Goal: Task Accomplishment & Management: Manage account settings

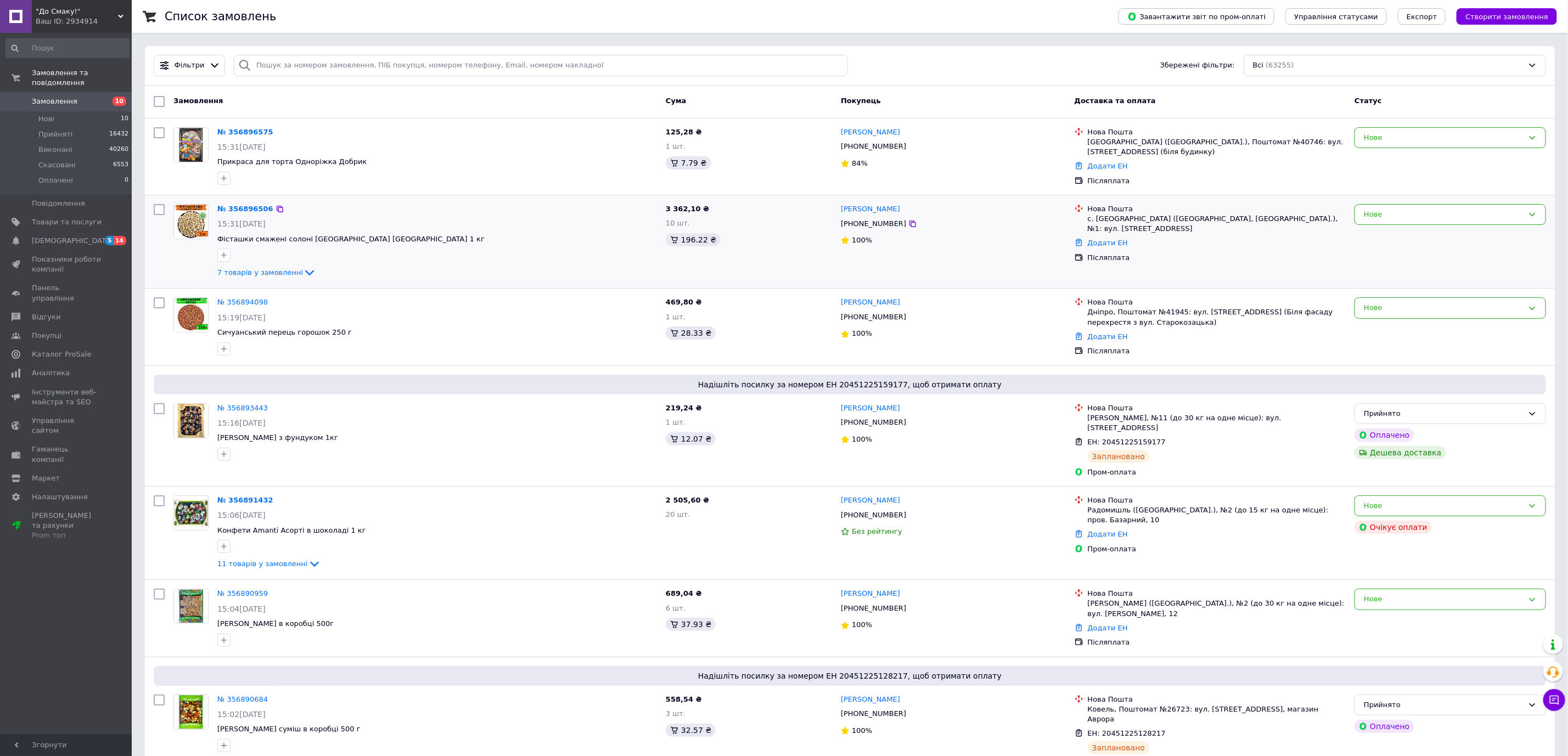
click at [297, 263] on div at bounding box center [437, 255] width 444 height 18
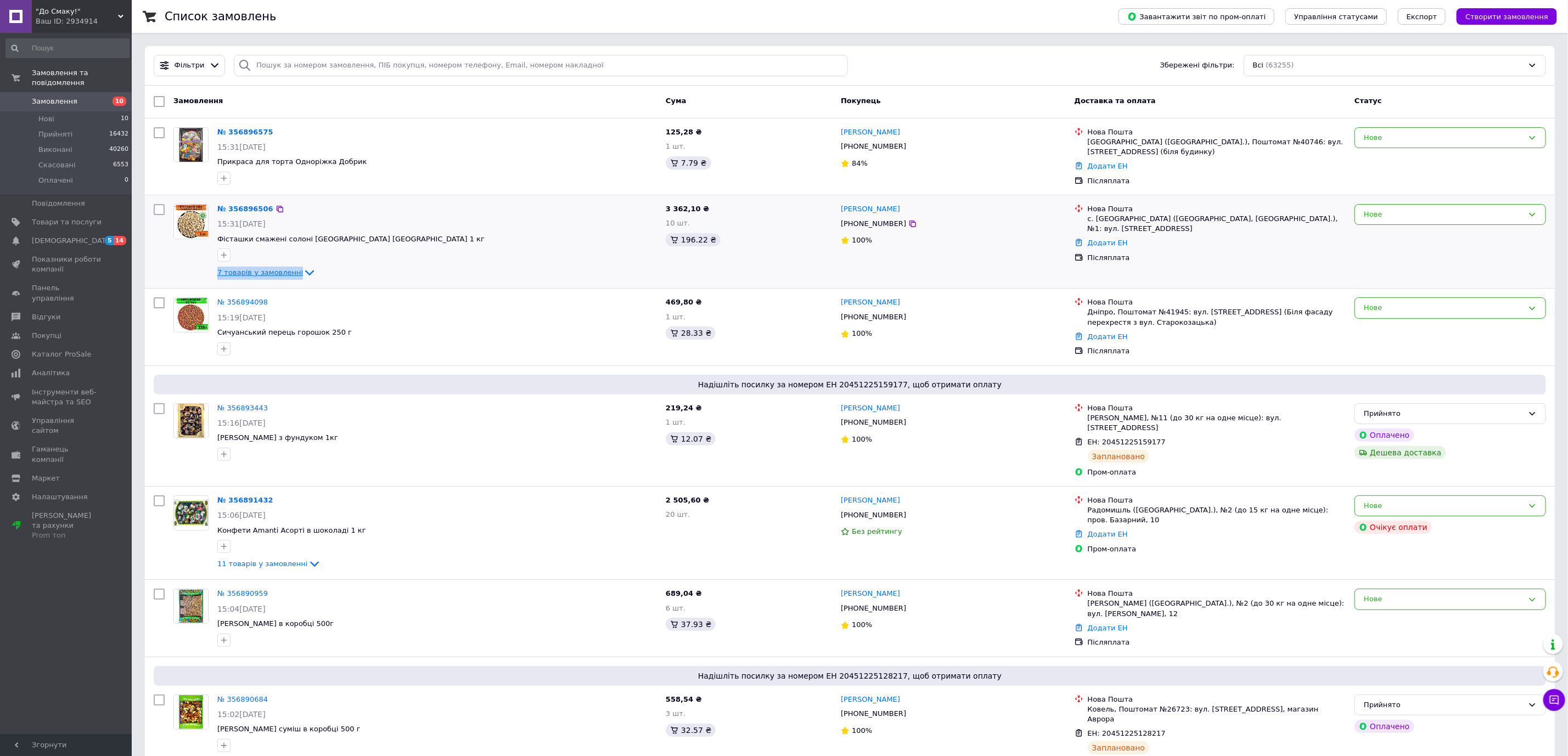
click at [288, 274] on span "7 товарів у замовленні" at bounding box center [260, 272] width 86 height 8
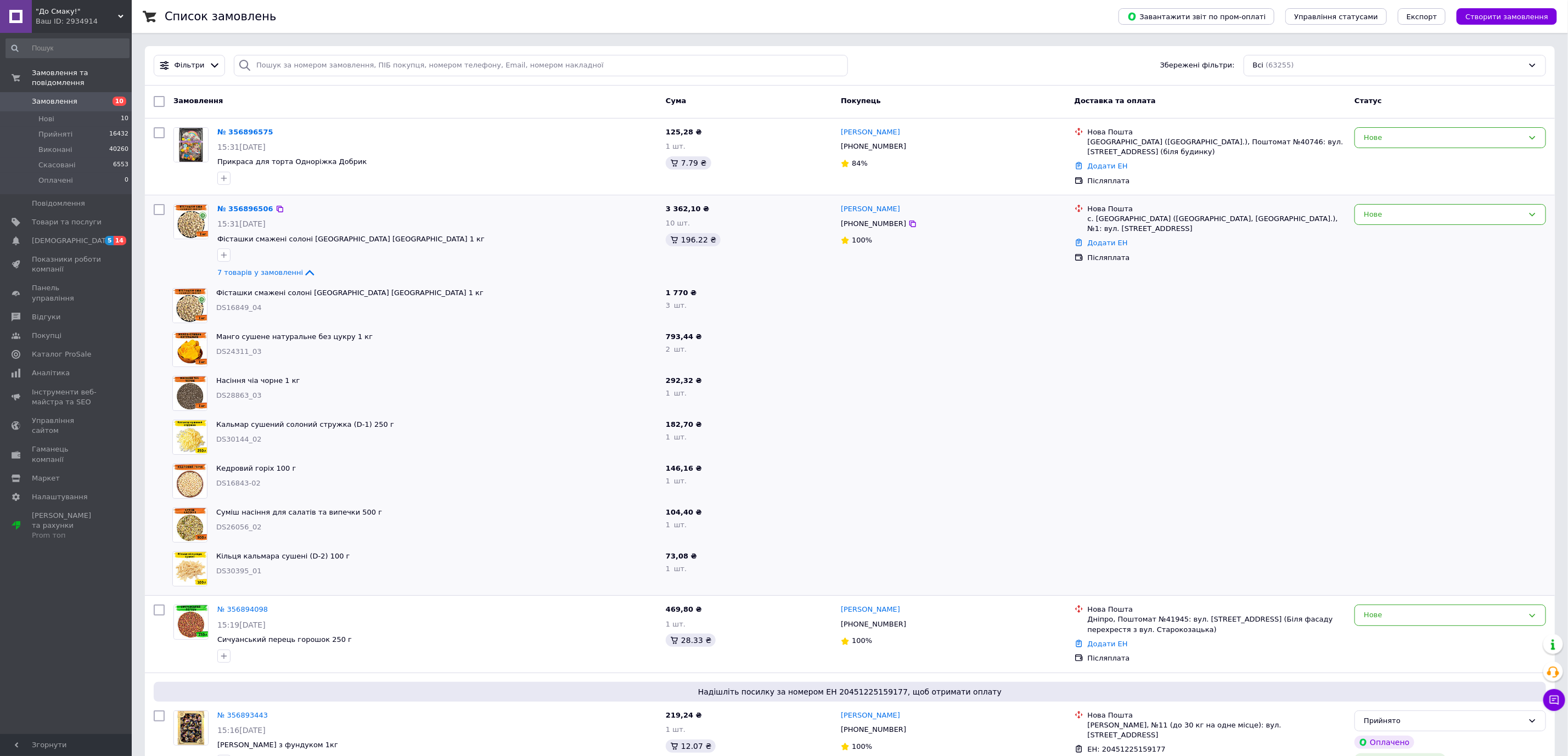
click at [260, 265] on div "№ 356896506 15:31[DATE] Фісташки смажені солоні [GEOGRAPHIC_DATA] [GEOGRAPHIC_D…" at bounding box center [437, 241] width 449 height 84
click at [260, 266] on div "7 товарів у замовленні" at bounding box center [437, 272] width 440 height 13
click at [260, 274] on span "7 товарів у замовленні" at bounding box center [260, 272] width 86 height 8
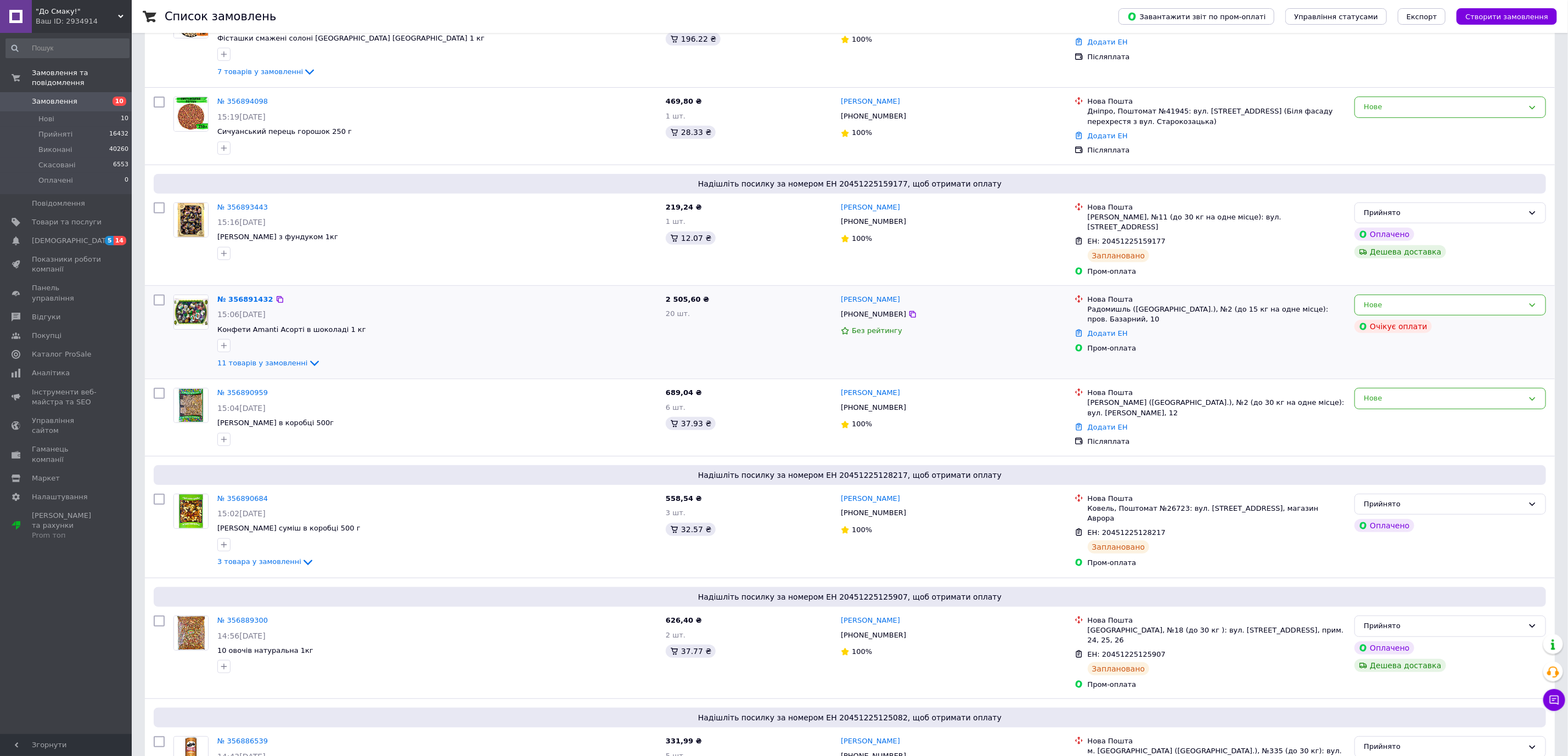
scroll to position [329, 0]
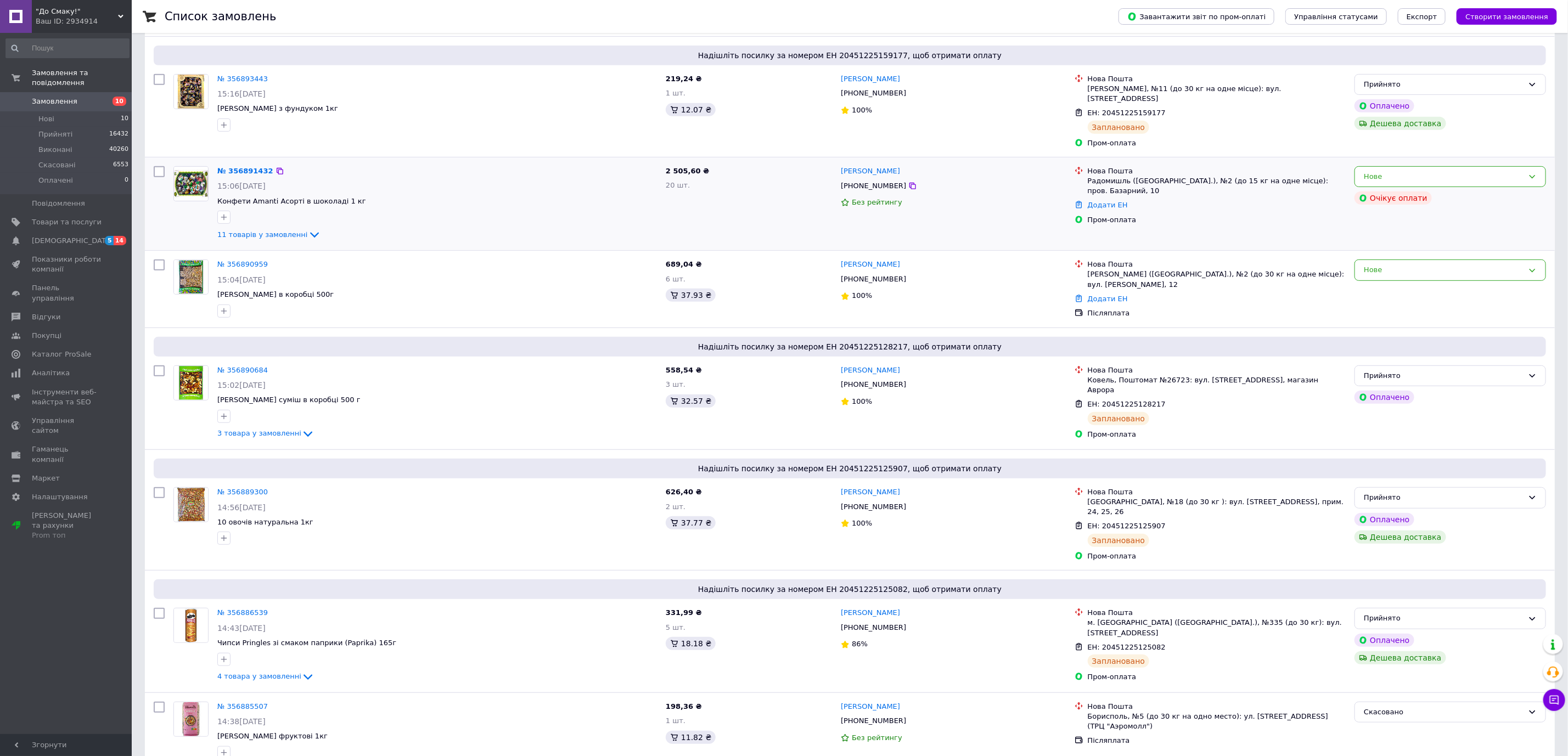
click at [293, 217] on div at bounding box center [437, 217] width 444 height 18
click at [288, 230] on span "11 товарів у замовленні" at bounding box center [262, 234] width 90 height 8
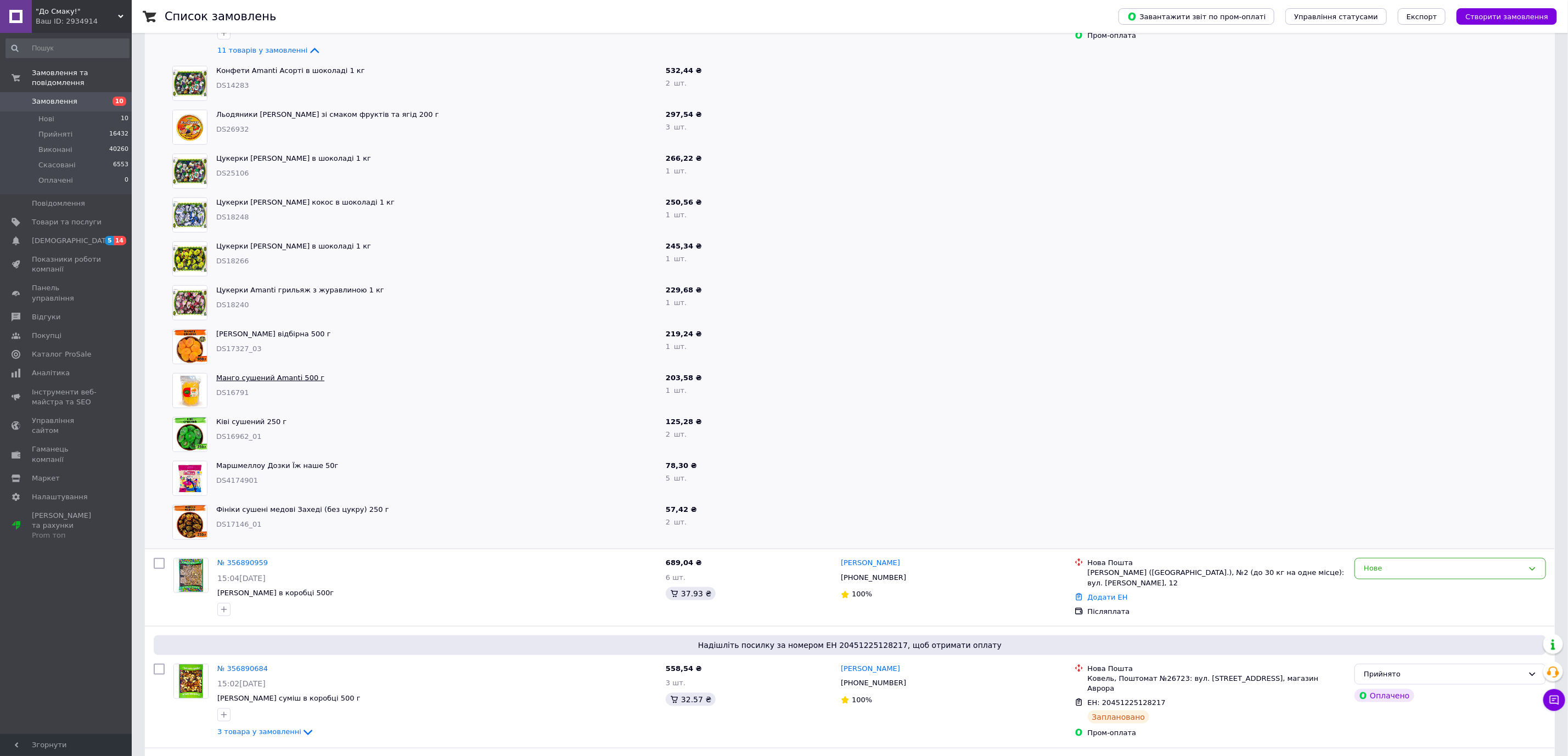
scroll to position [741, 0]
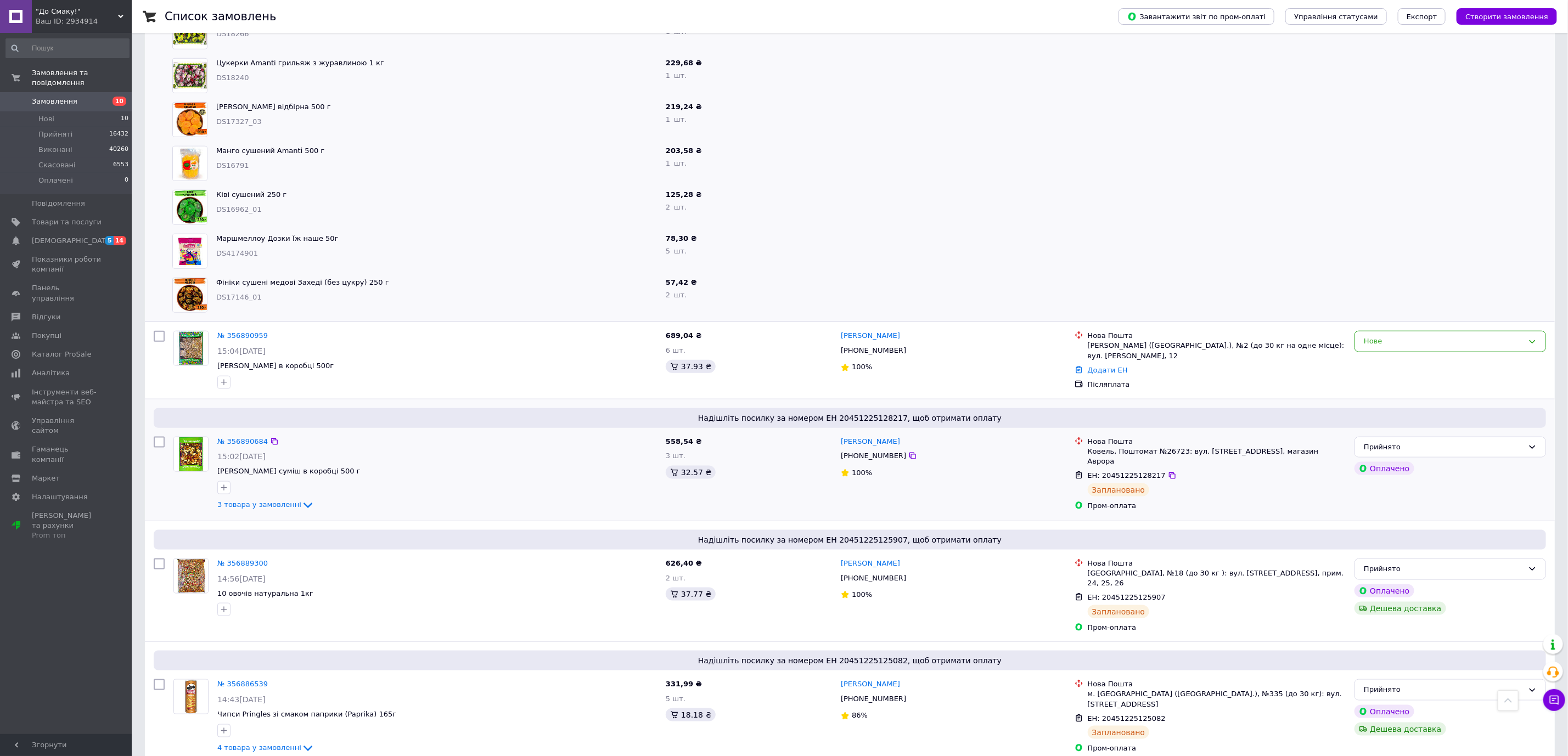
drag, startPoint x: 281, startPoint y: 494, endPoint x: 281, endPoint y: 504, distance: 10.0
click at [281, 501] on span "3 товара у замовленні" at bounding box center [259, 504] width 84 height 8
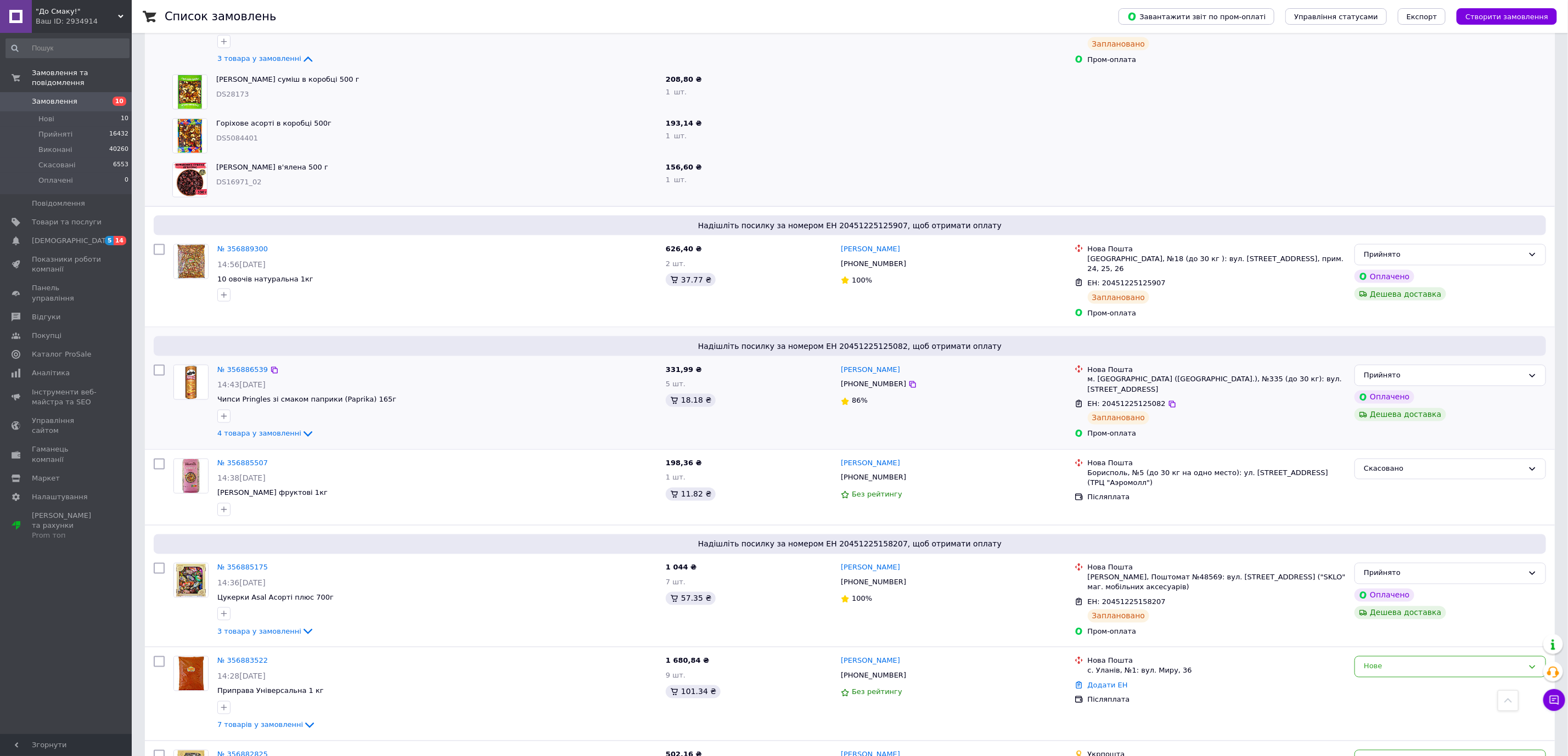
scroll to position [1235, 0]
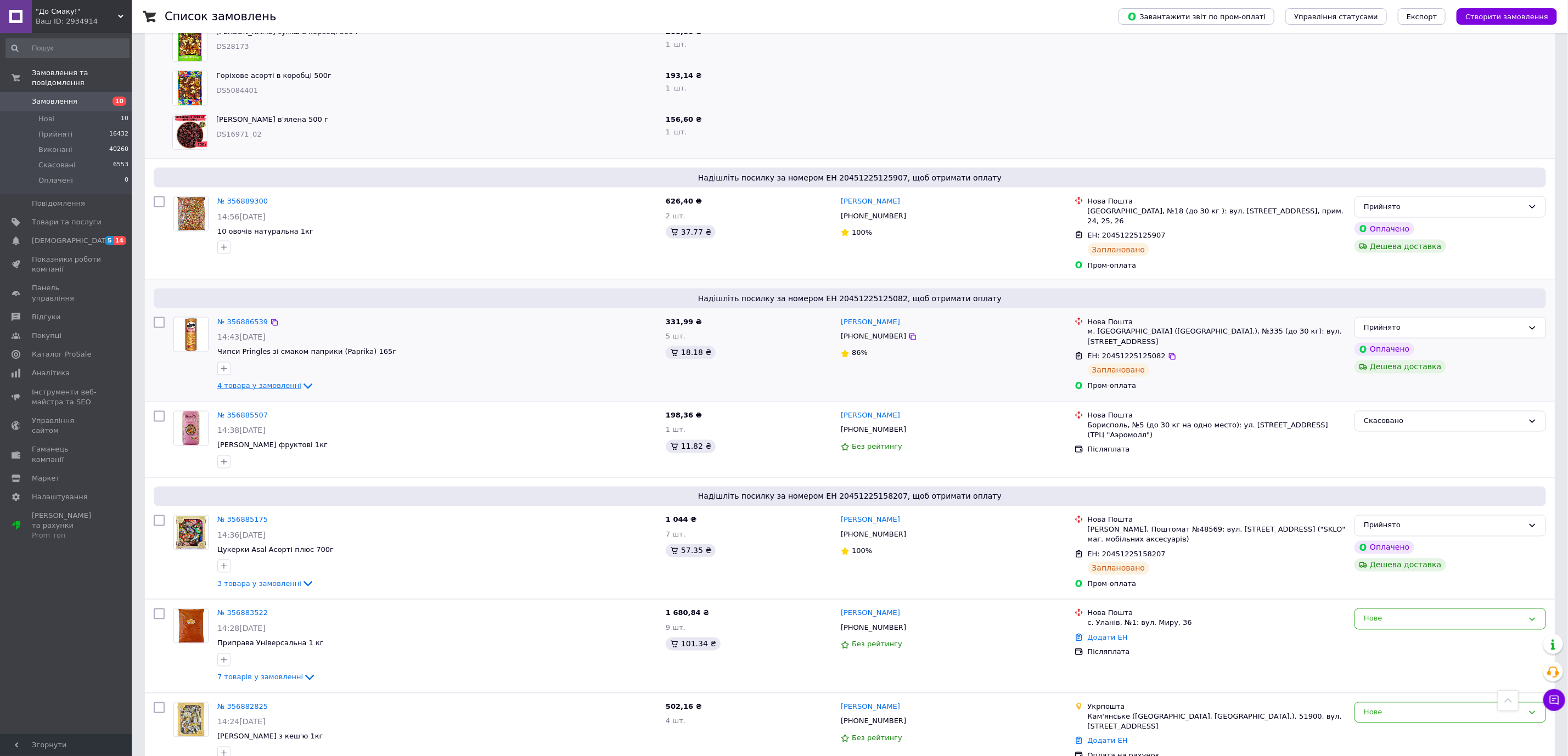
click at [236, 381] on span "4 товара у замовленні" at bounding box center [259, 385] width 84 height 8
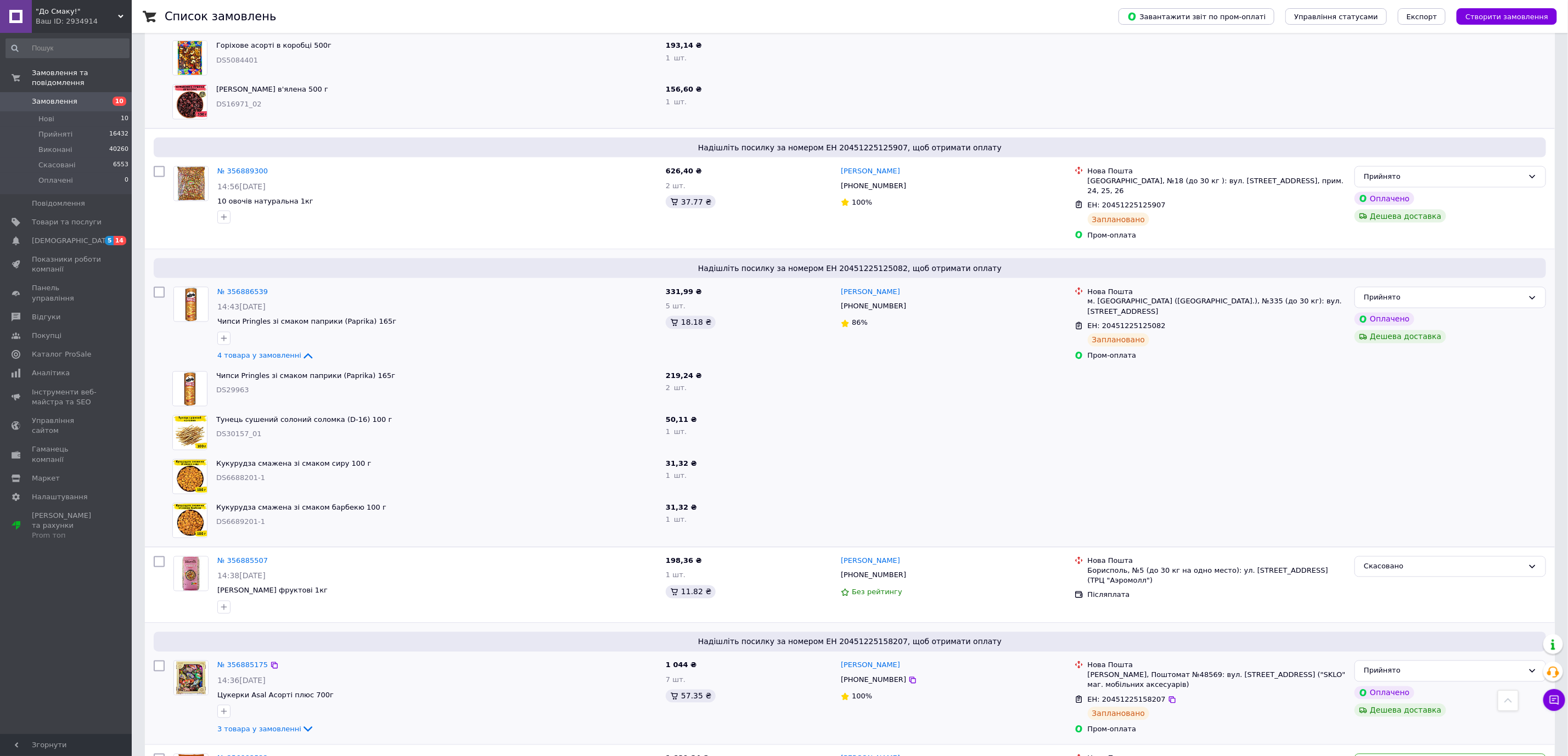
scroll to position [1481, 0]
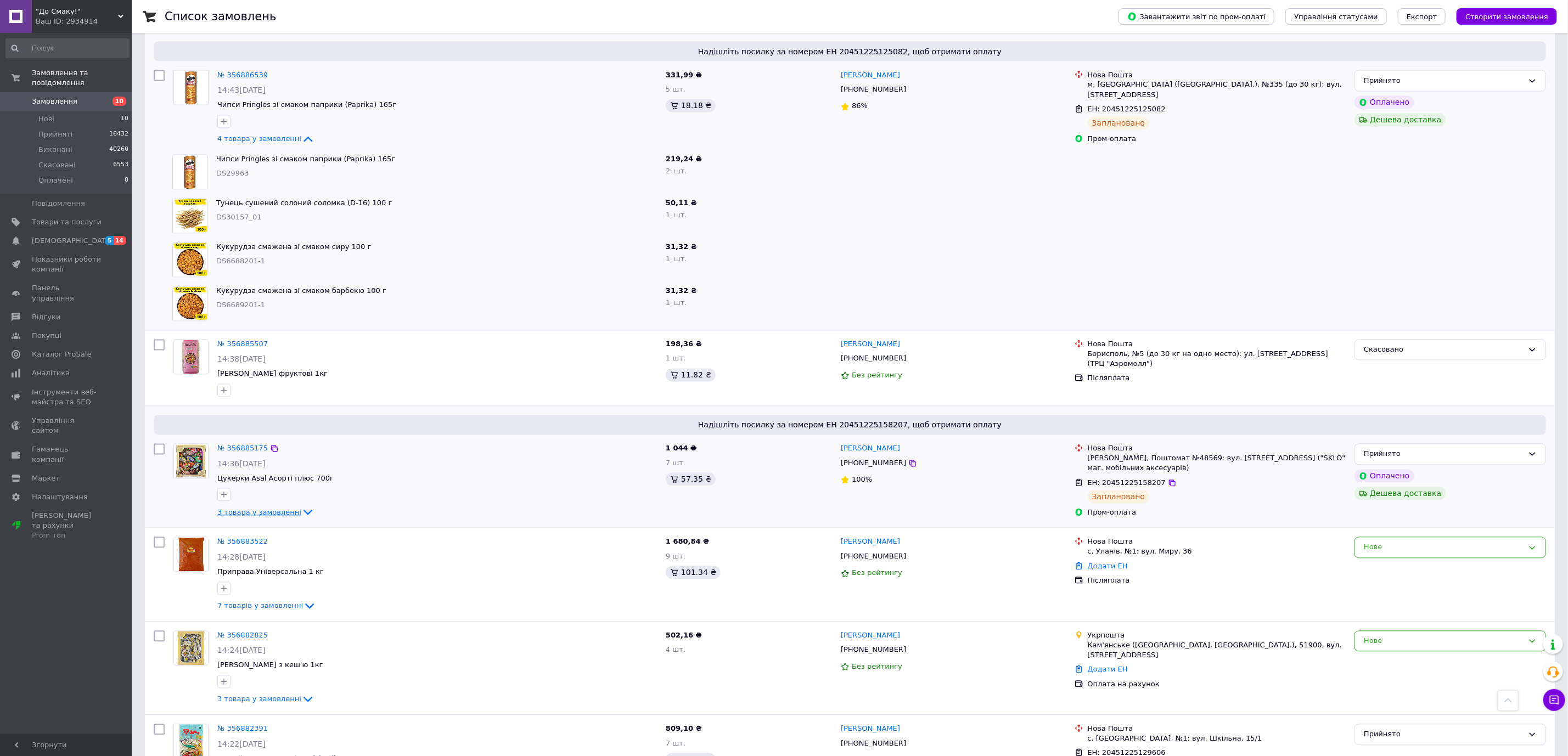
click at [264, 508] on span "3 товара у замовленні" at bounding box center [259, 512] width 84 height 8
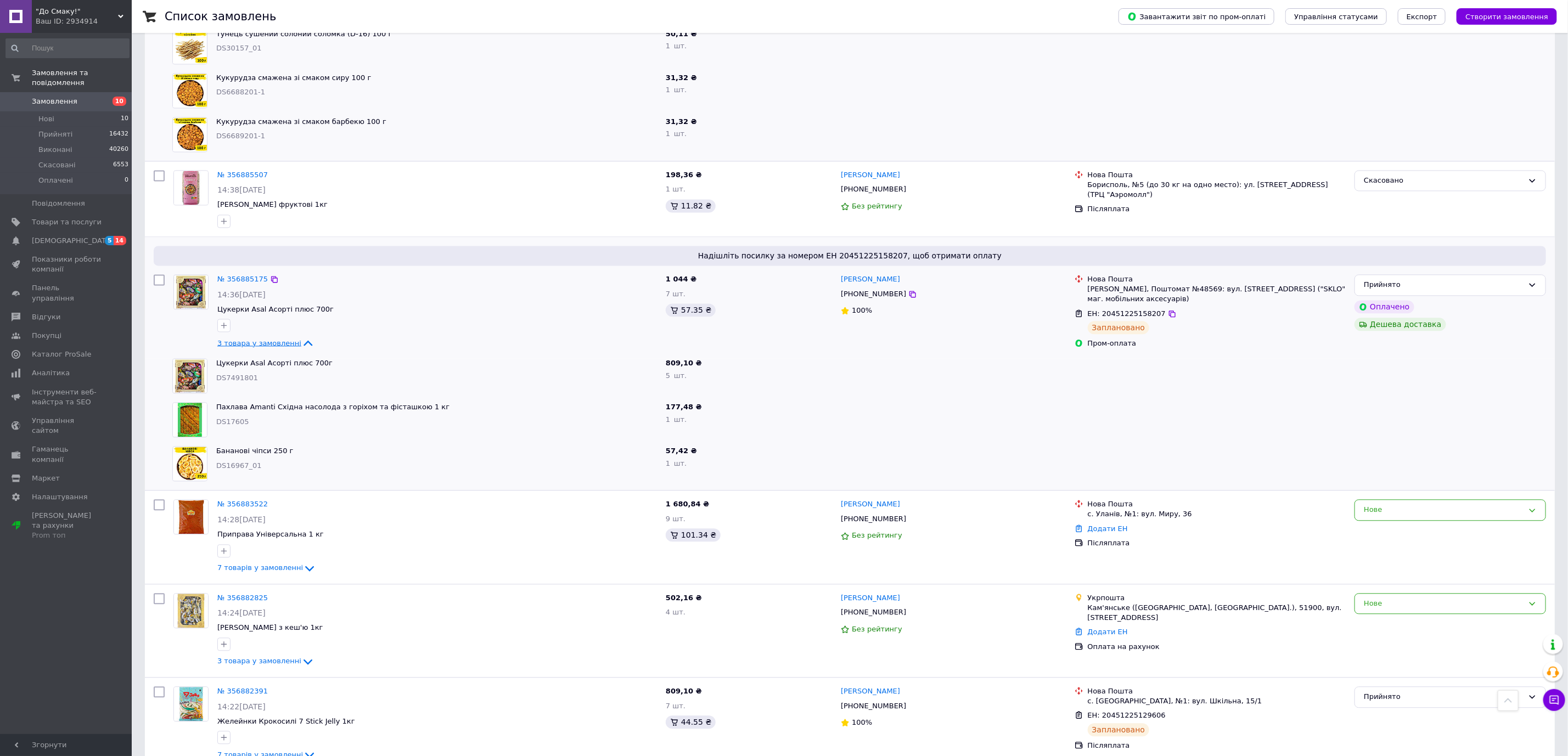
scroll to position [1810, 0]
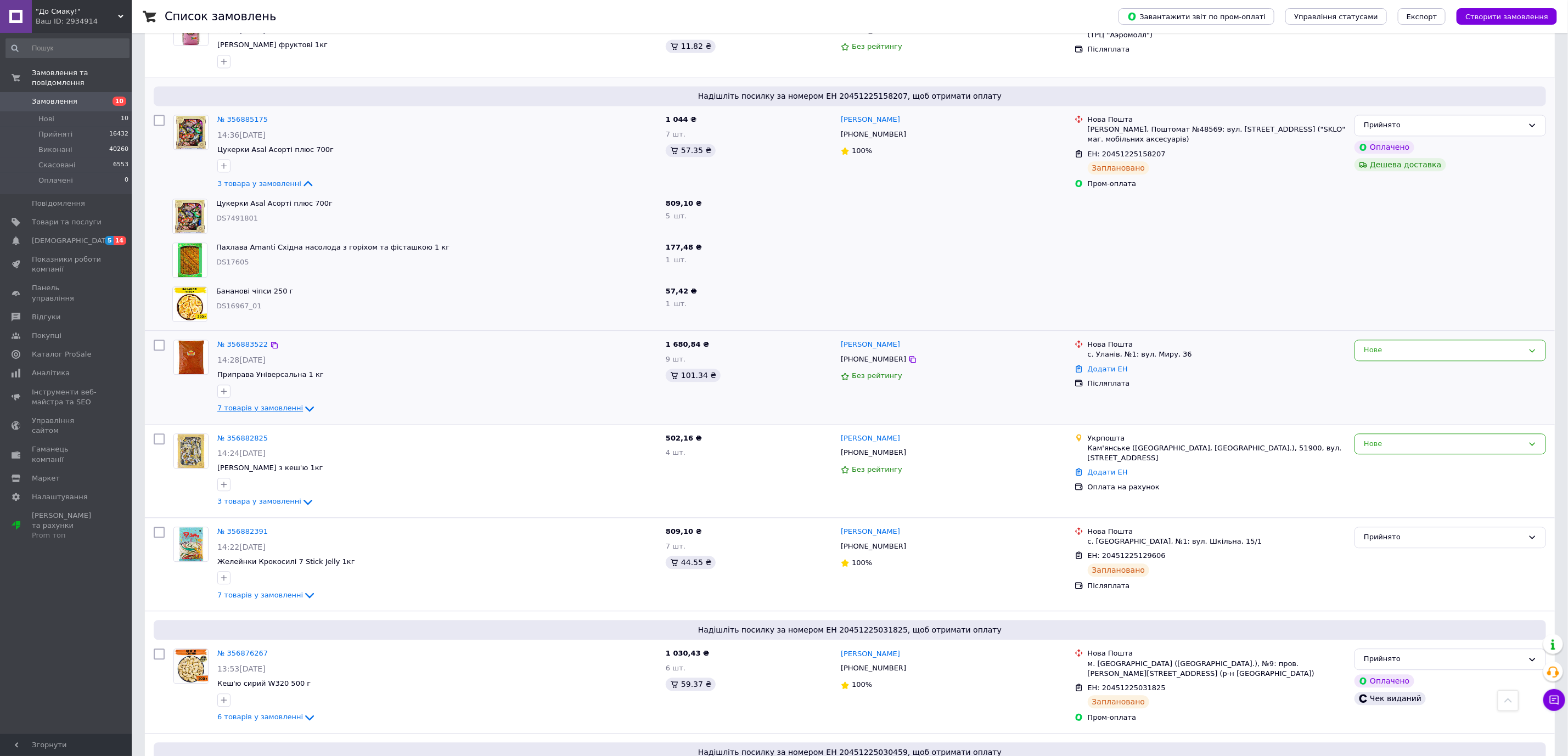
click at [261, 404] on span "7 товарів у замовленні" at bounding box center [260, 407] width 86 height 8
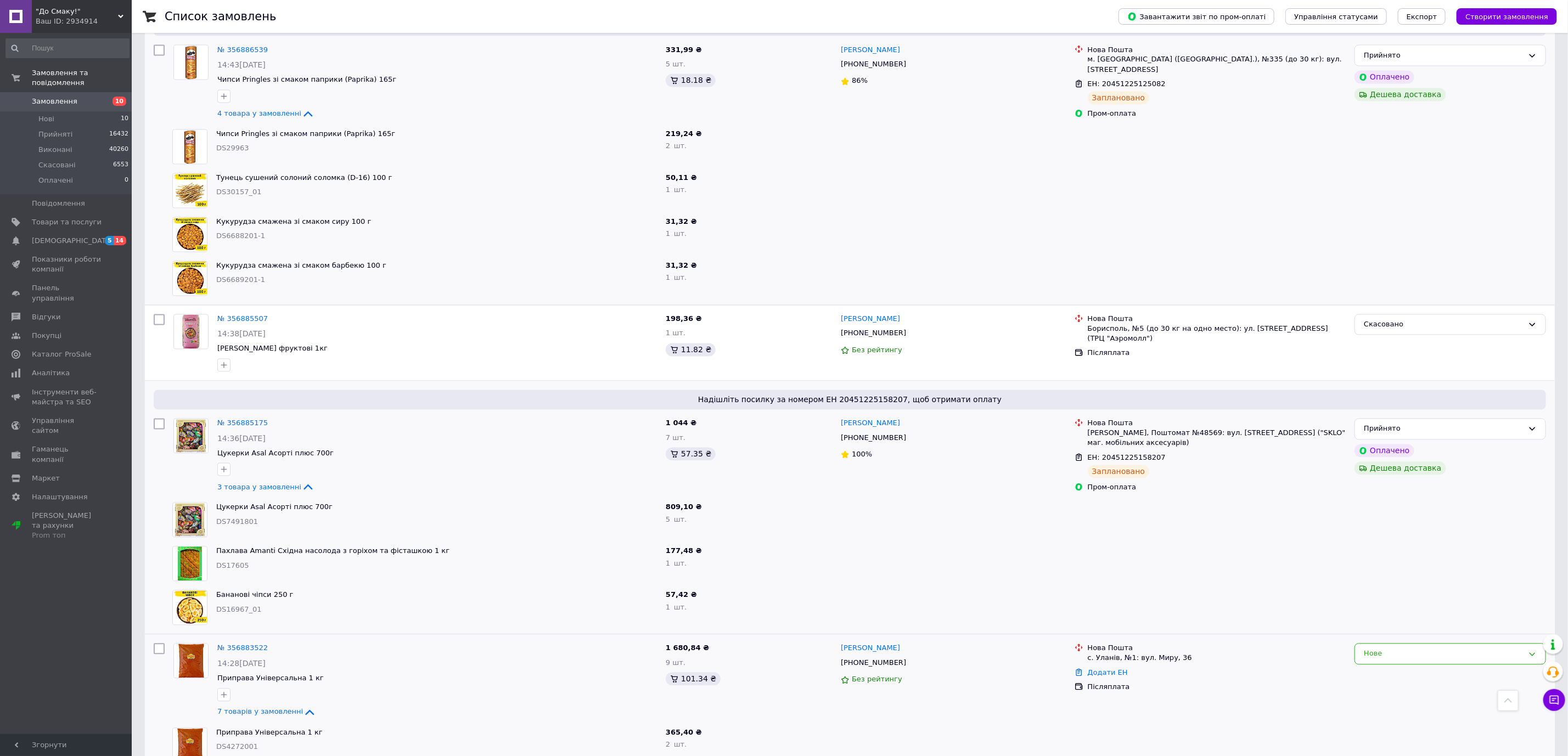
scroll to position [1155, 0]
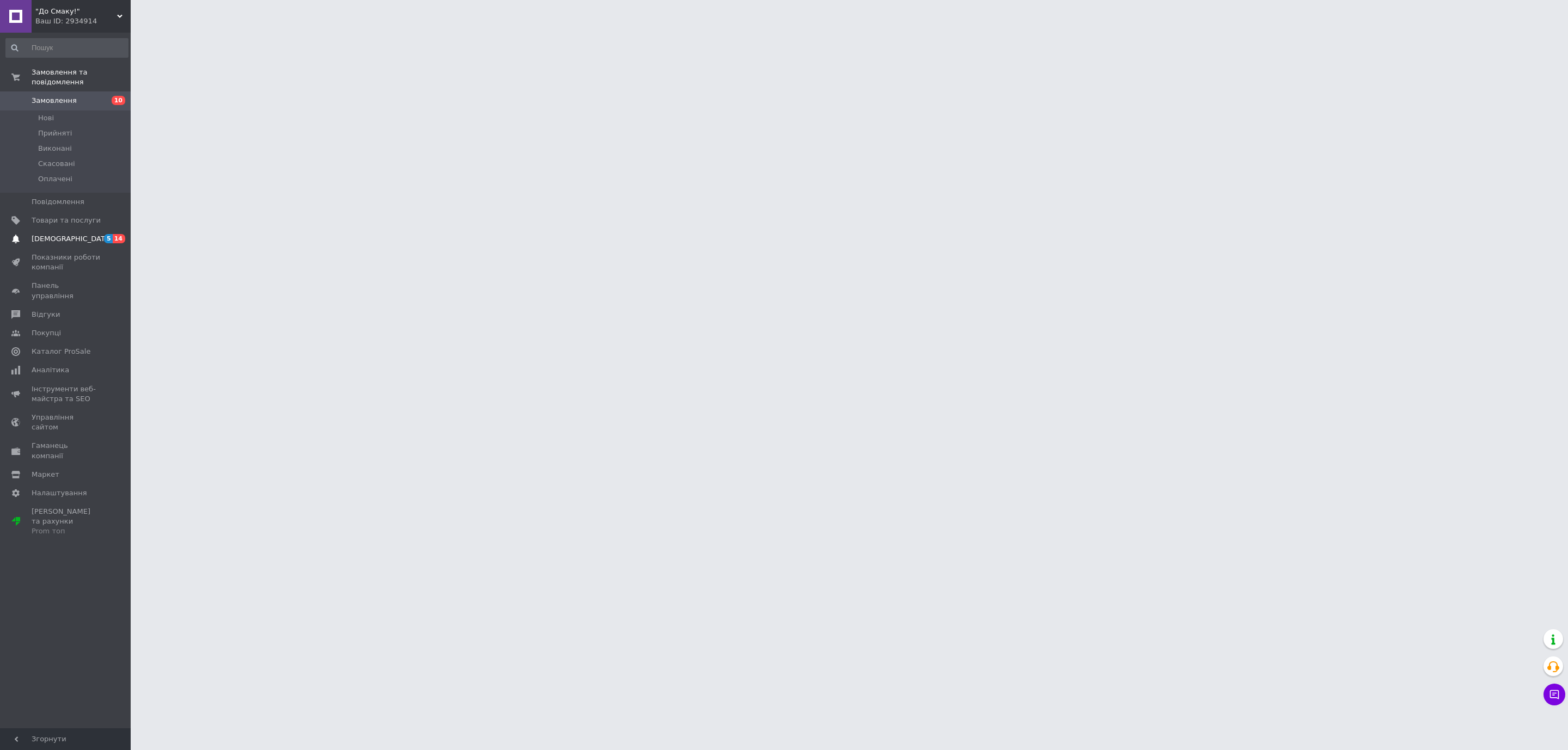
click at [92, 234] on span "[DEMOGRAPHIC_DATA]" at bounding box center [66, 238] width 69 height 9
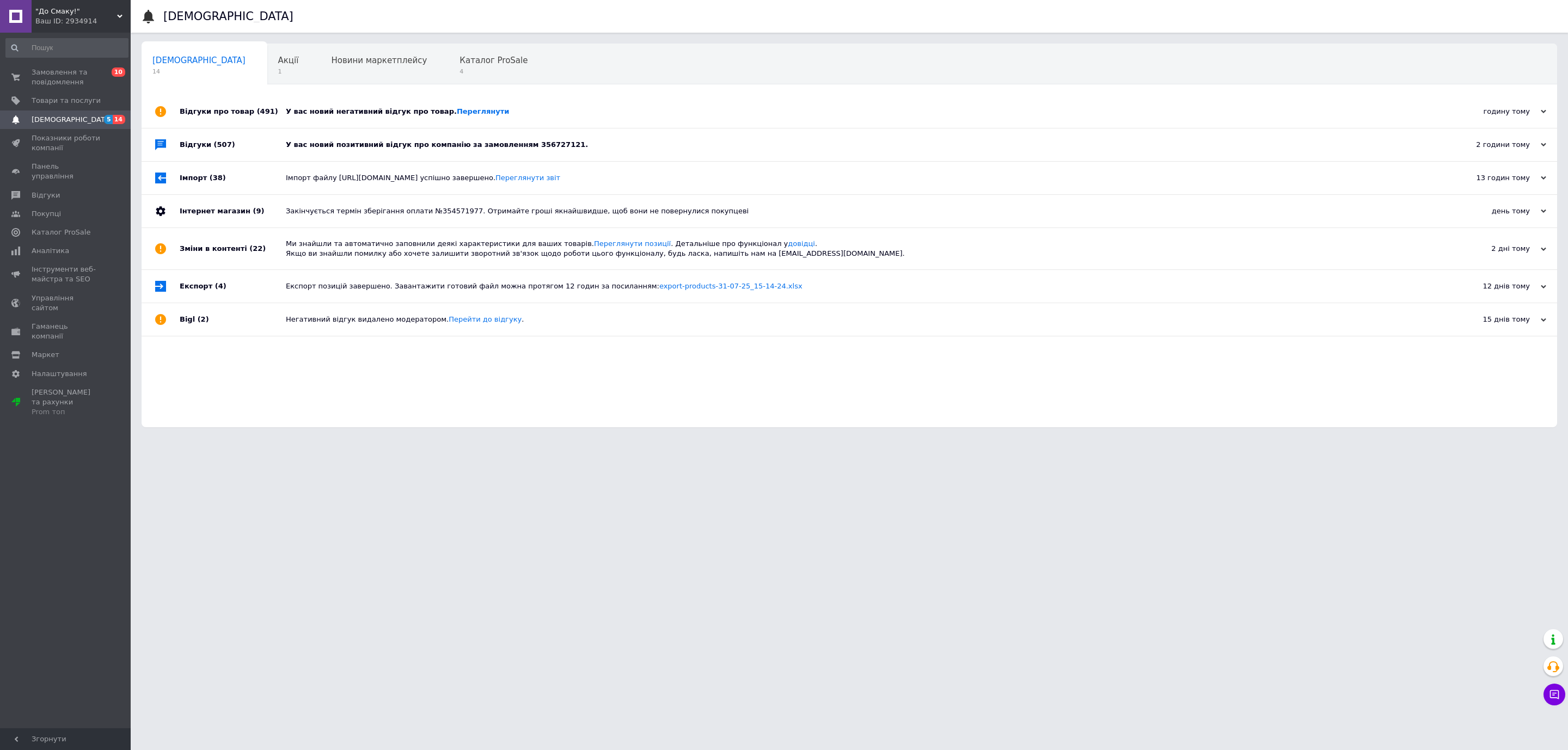
click at [301, 136] on div "У вас новий позитивний відгук про компанію за замовленням 356727121." at bounding box center [861, 144] width 1152 height 33
click at [321, 113] on div "У вас новий негативний відгук про товар. Переглянути" at bounding box center [861, 111] width 1152 height 9
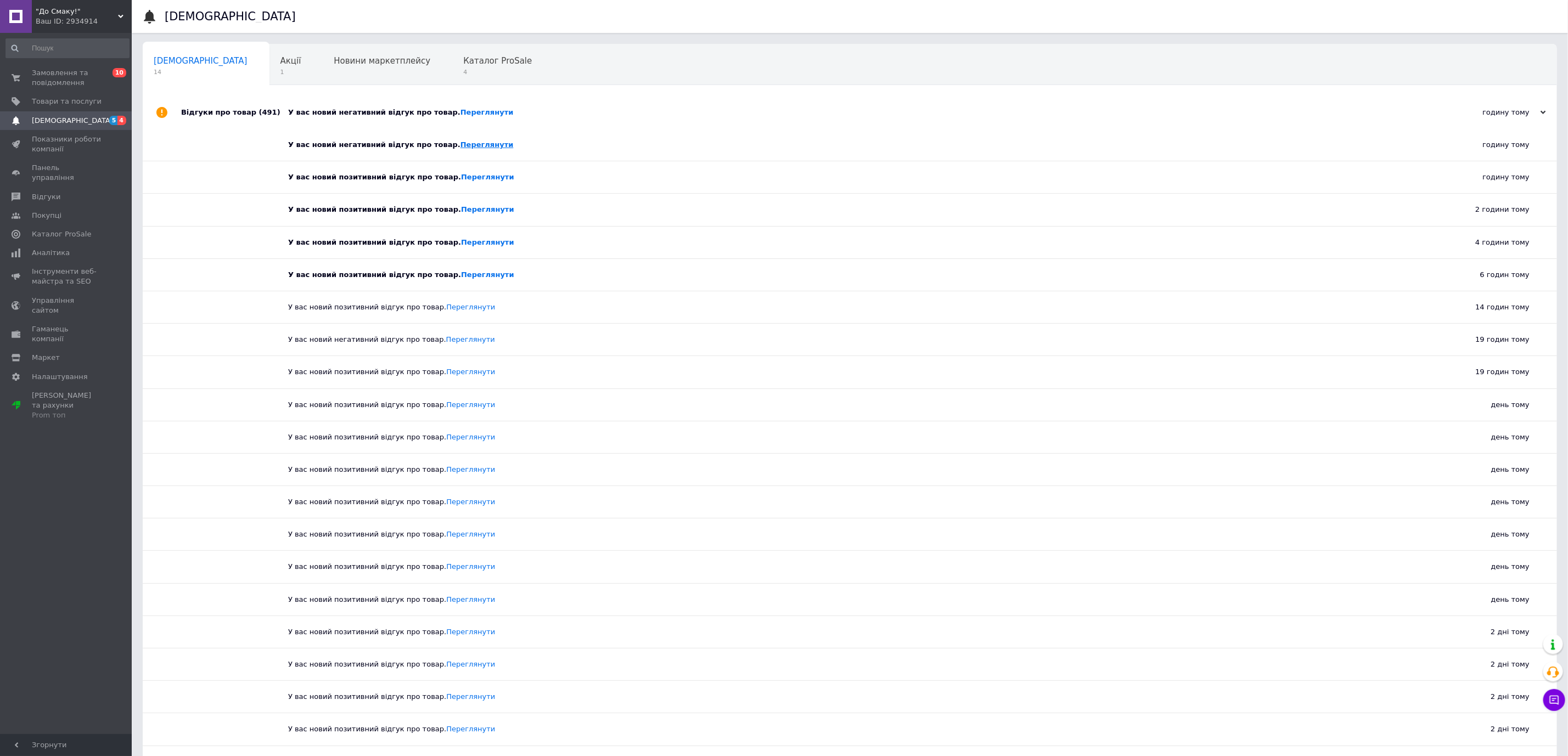
click at [460, 144] on link "Переглянути" at bounding box center [487, 144] width 53 height 8
click at [452, 66] on div "Каталог ProSale 4" at bounding box center [503, 65] width 101 height 42
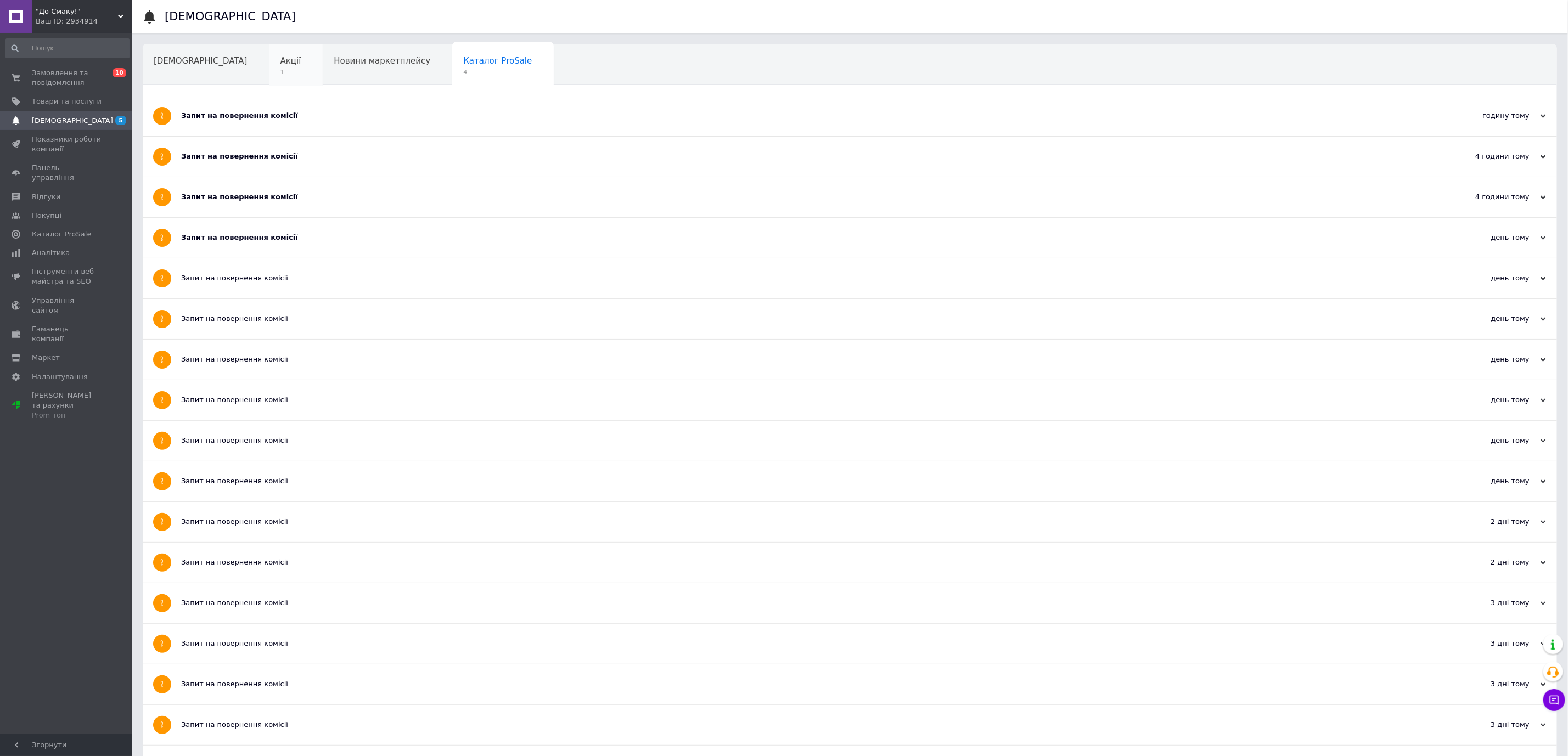
click at [270, 77] on div "Акції 1" at bounding box center [296, 65] width 54 height 42
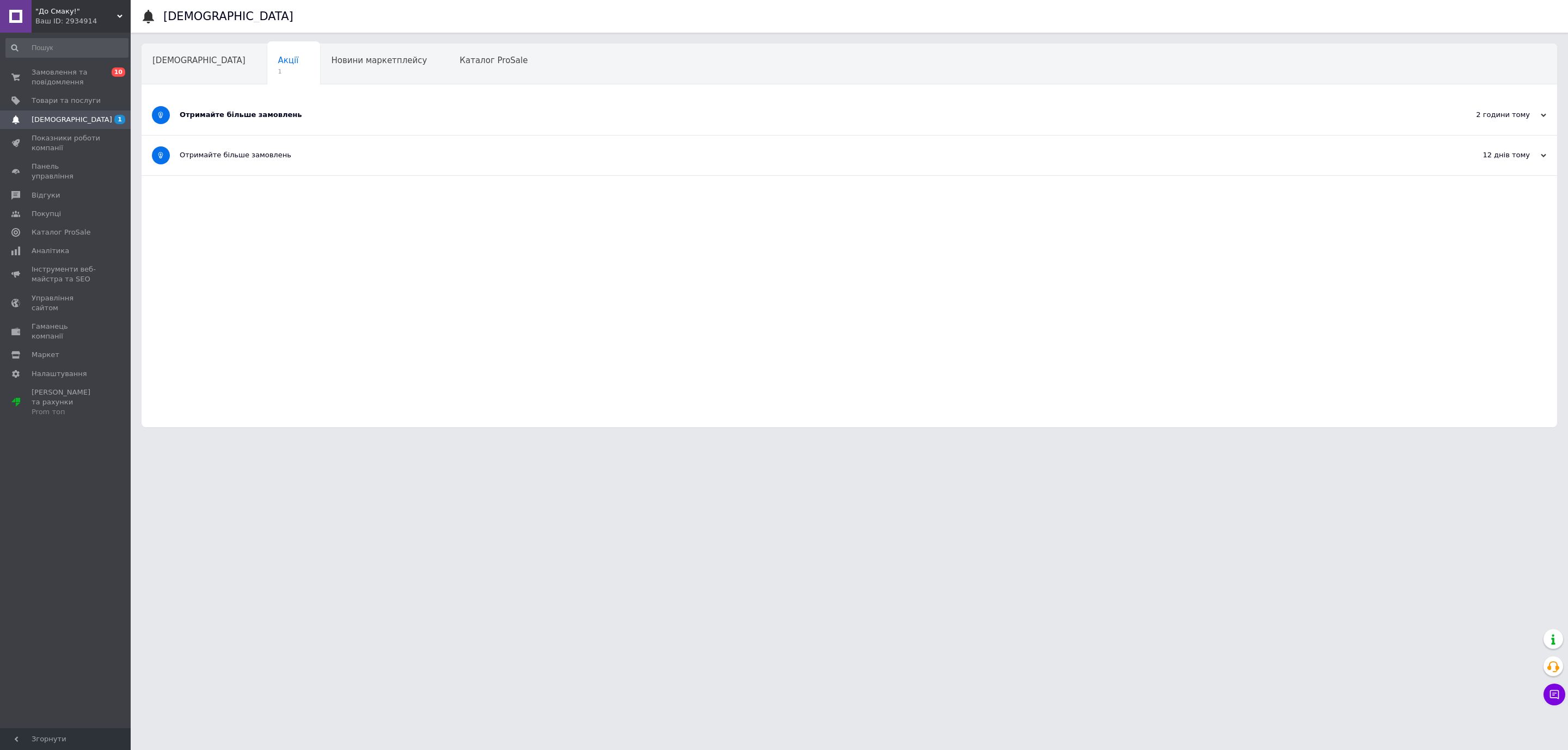
click at [244, 117] on div "Отримайте більше замовлень" at bounding box center [809, 114] width 1258 height 9
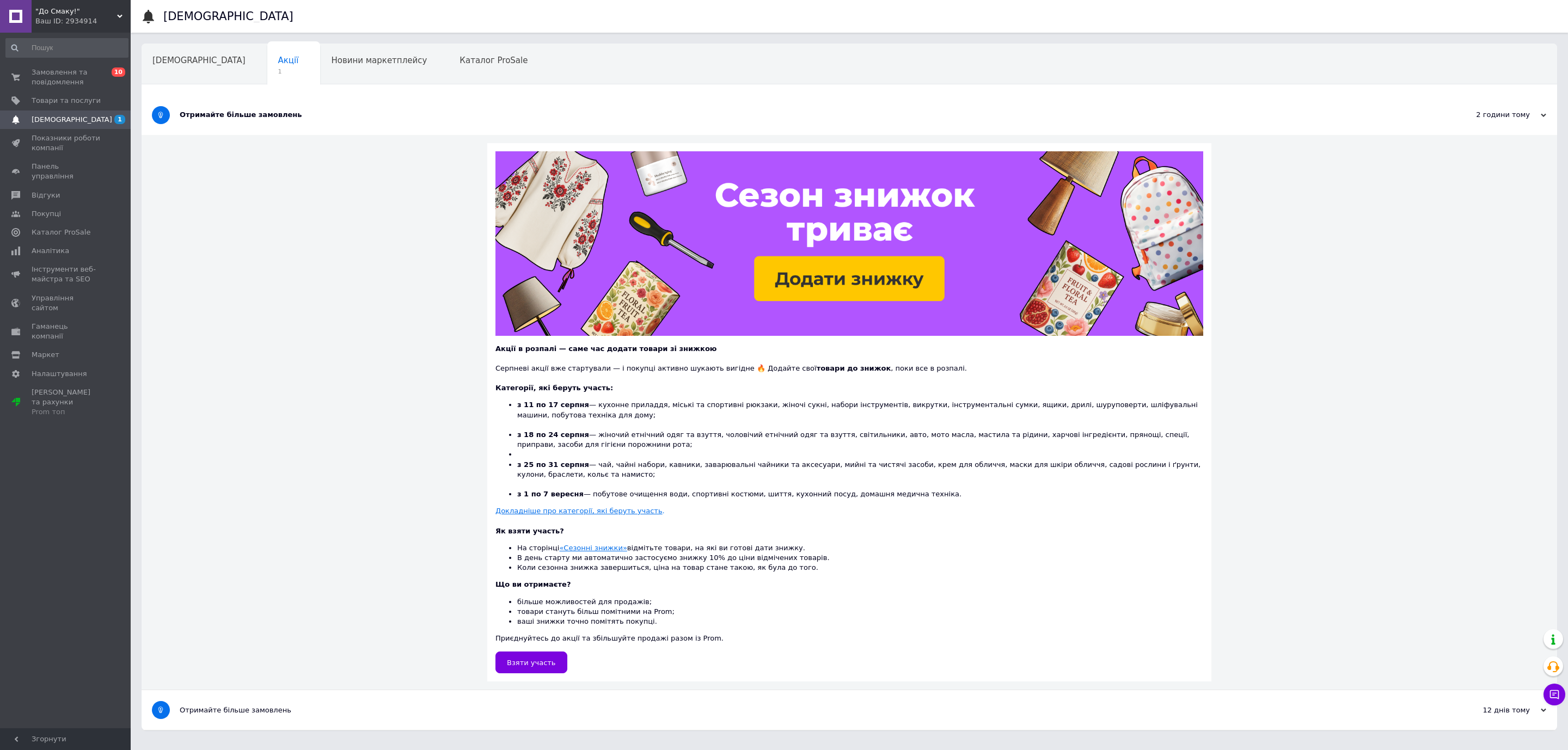
click at [206, 122] on div "Отримайте більше замовлень" at bounding box center [809, 115] width 1258 height 40
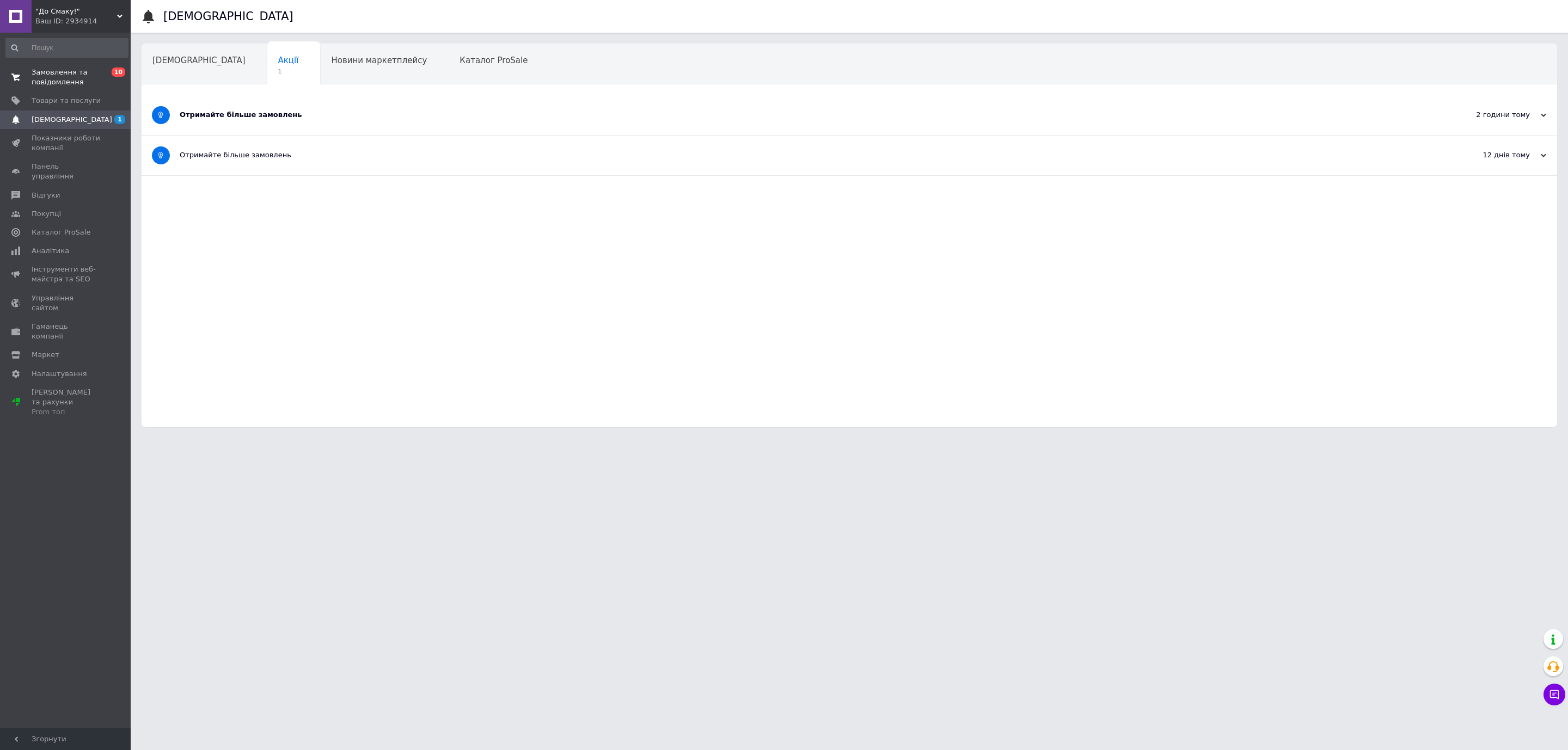
click at [76, 75] on span "Замовлення та повідомлення" at bounding box center [66, 77] width 69 height 20
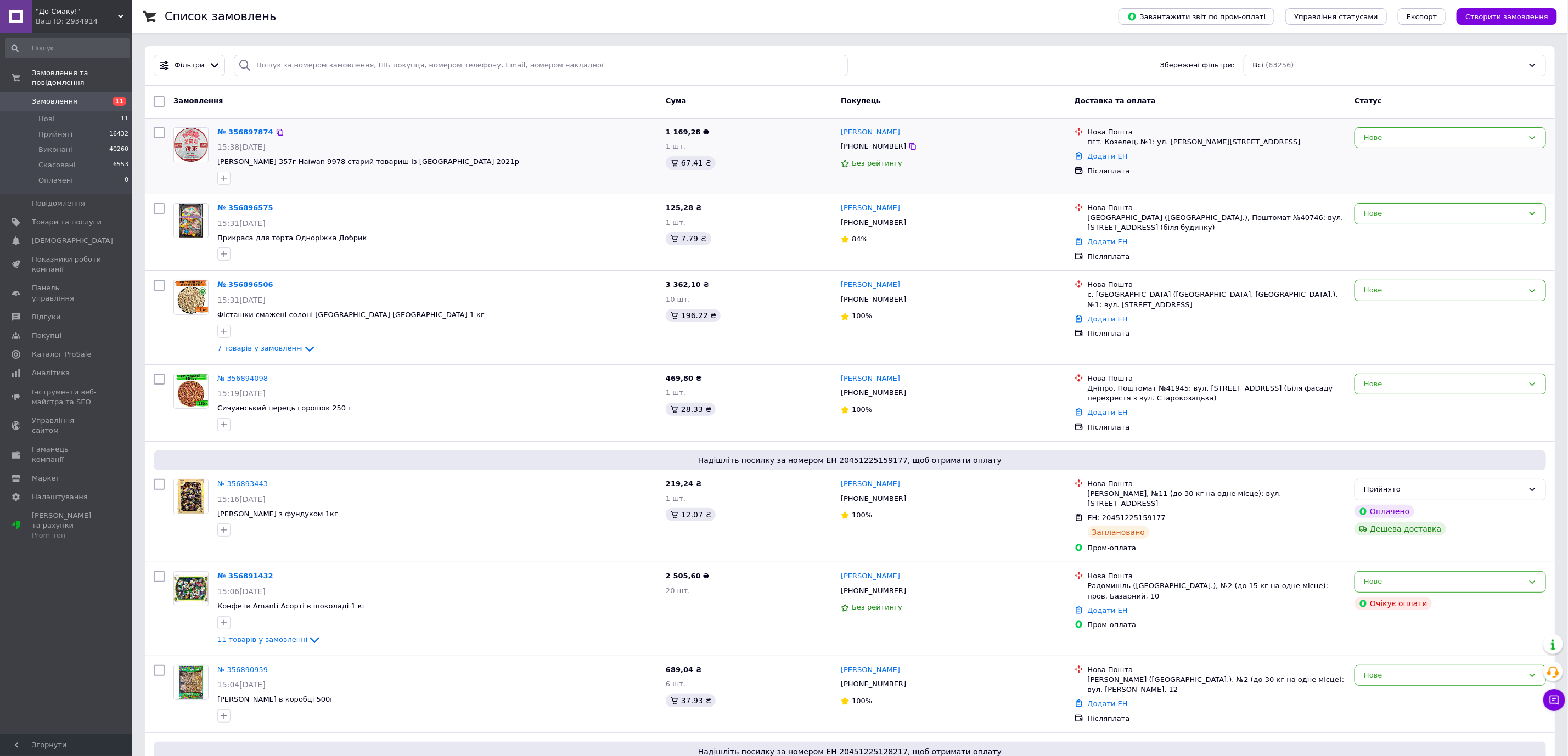
click at [333, 181] on div at bounding box center [437, 178] width 444 height 18
